Goal: Task Accomplishment & Management: Use online tool/utility

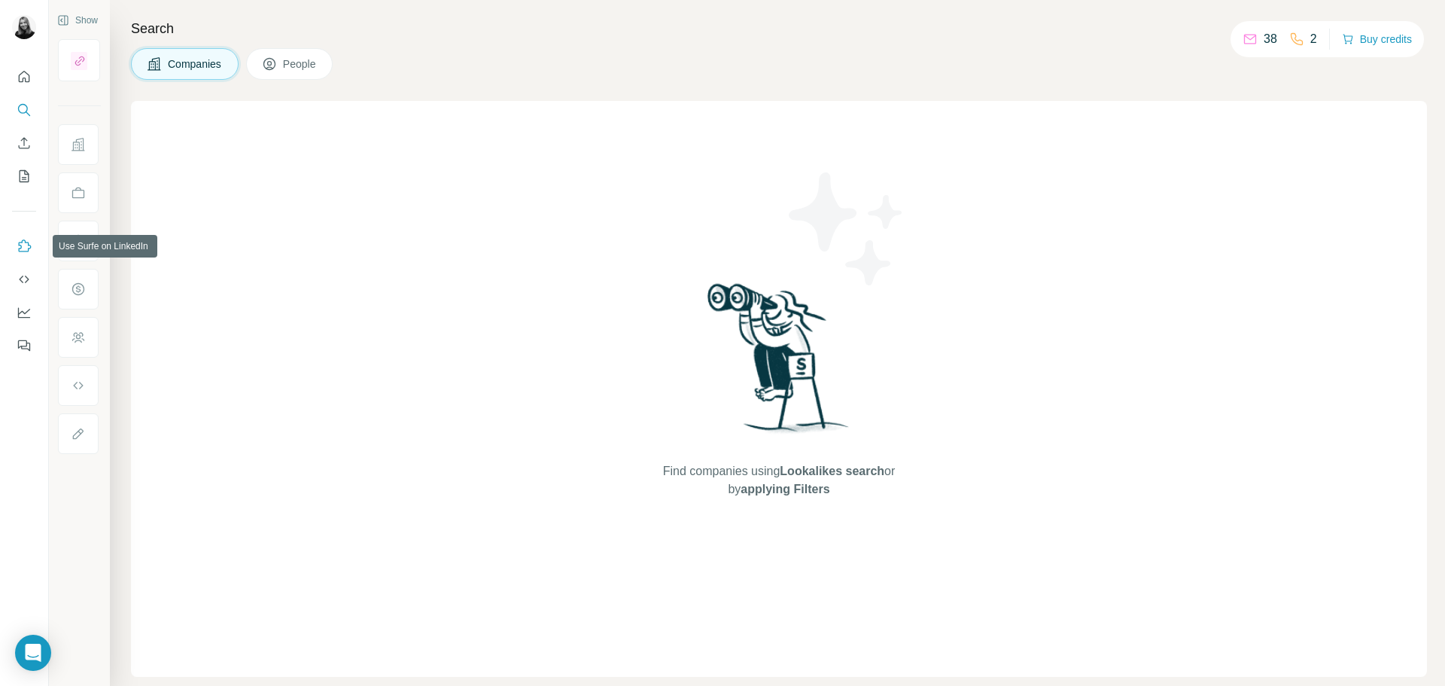
click at [29, 240] on icon "Use Surfe on LinkedIn" at bounding box center [24, 246] width 15 height 15
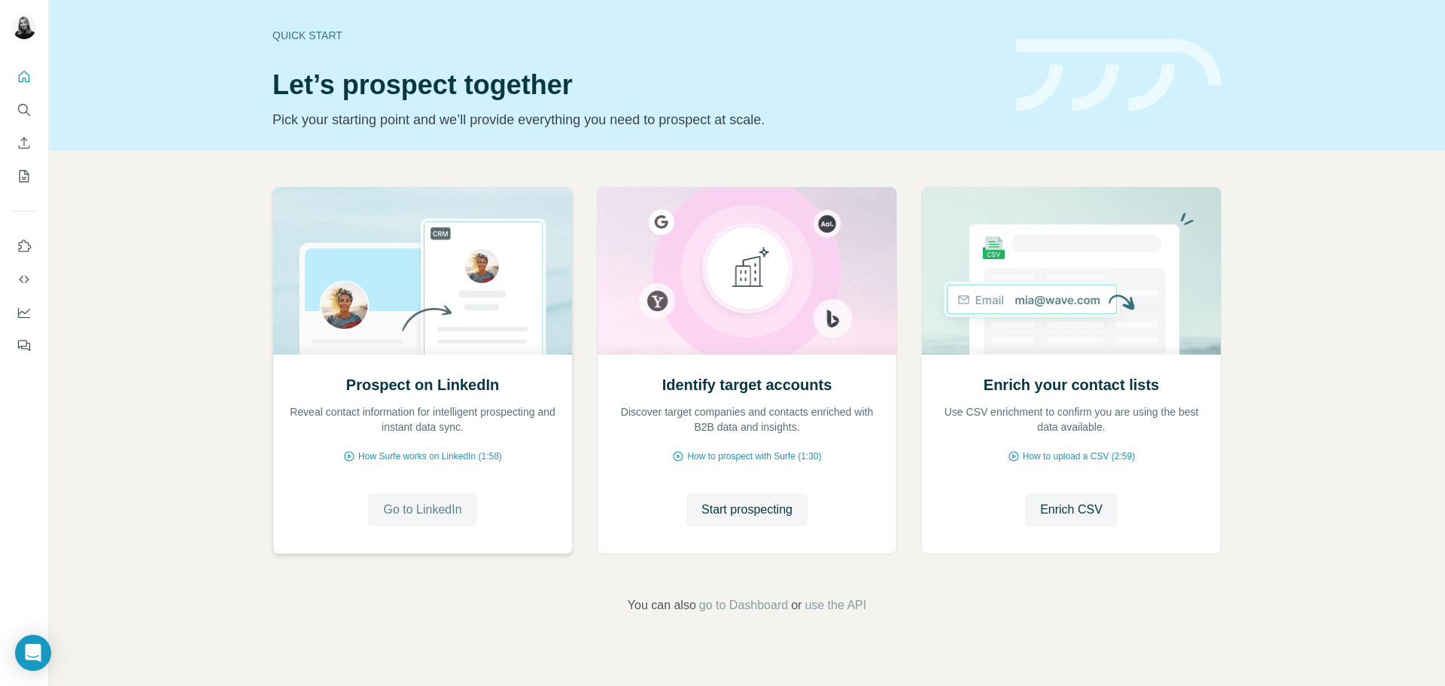
click at [456, 505] on span "Go to LinkedIn" at bounding box center [422, 509] width 78 height 18
click at [456, 525] on button "Go to LinkedIn" at bounding box center [422, 509] width 108 height 33
